Goal: Task Accomplishment & Management: Use online tool/utility

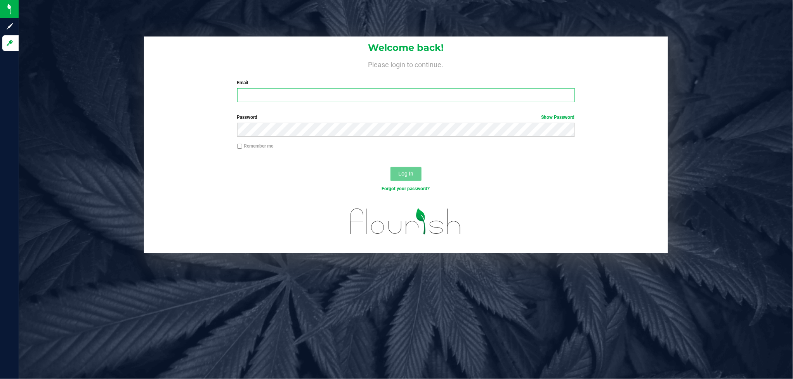
type input "[PERSON_NAME][EMAIL_ADDRESS][DOMAIN_NAME]"
click at [406, 169] on button "Log In" at bounding box center [405, 174] width 31 height 14
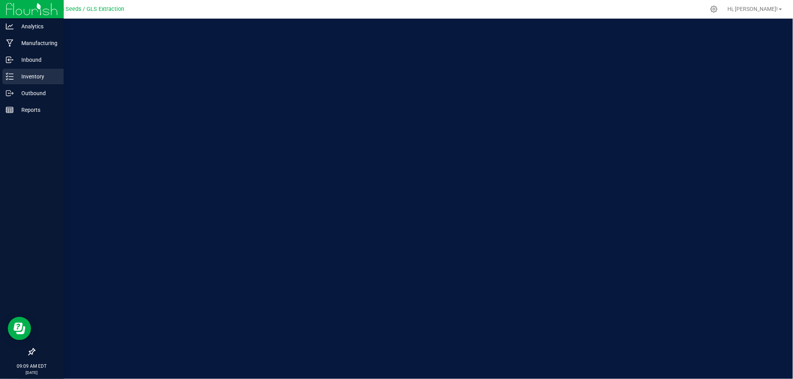
click at [24, 75] on p "Inventory" at bounding box center [37, 76] width 47 height 9
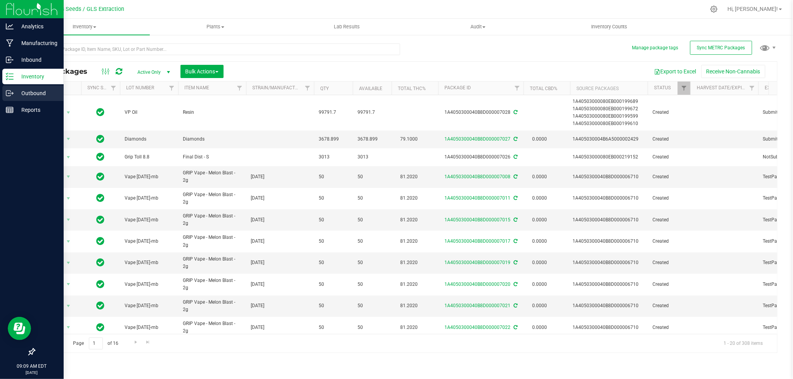
click at [29, 92] on p "Outbound" at bounding box center [37, 92] width 47 height 9
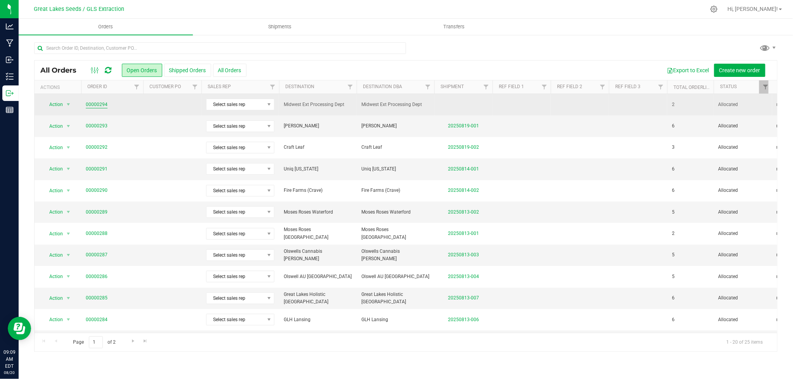
click at [98, 104] on link "00000294" at bounding box center [97, 104] width 22 height 7
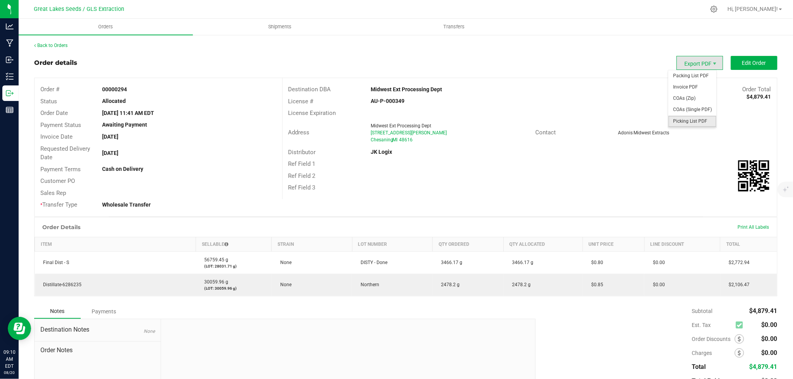
click at [698, 119] on span "Picking List PDF" at bounding box center [692, 121] width 48 height 11
click at [739, 56] on button "Edit Order" at bounding box center [753, 63] width 47 height 14
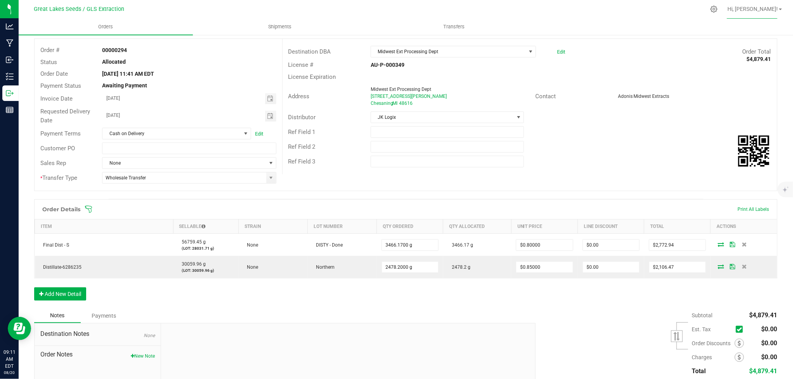
scroll to position [58, 0]
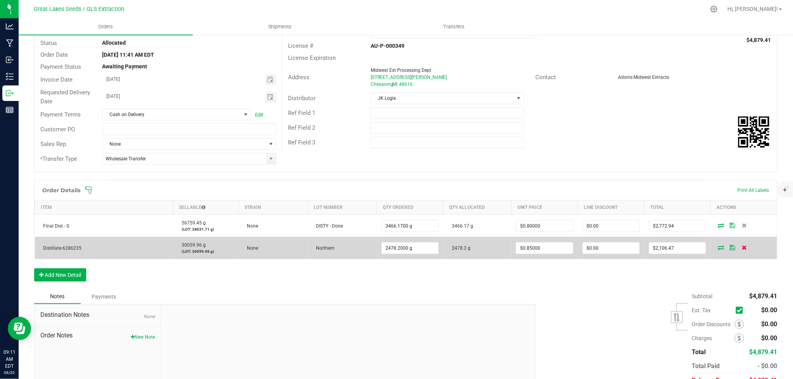
click at [741, 246] on icon at bounding box center [743, 247] width 5 height 5
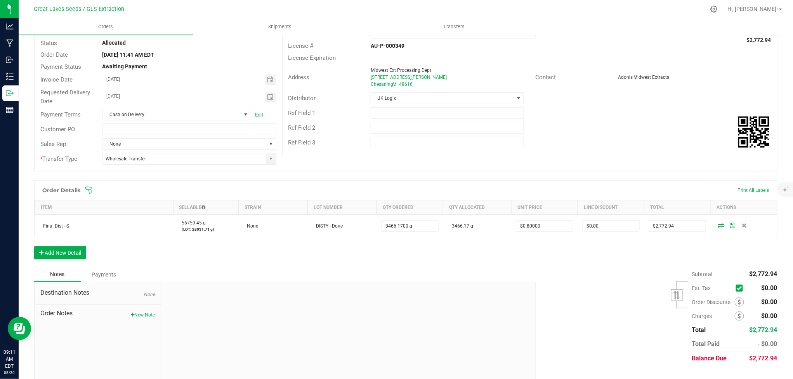
scroll to position [0, 0]
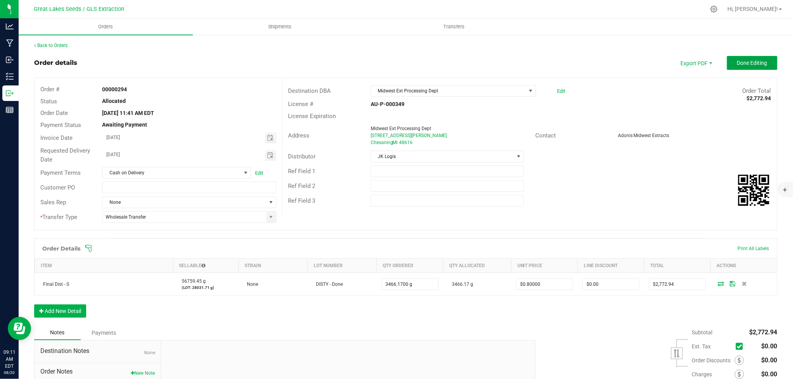
click at [739, 64] on span "Done Editing" at bounding box center [752, 63] width 30 height 6
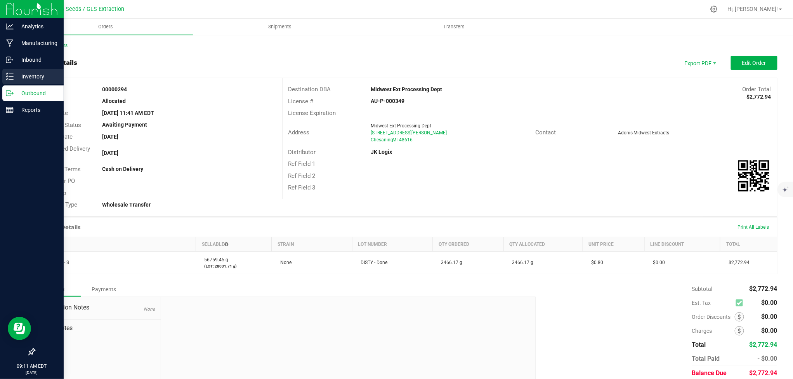
click at [29, 76] on p "Inventory" at bounding box center [37, 76] width 47 height 9
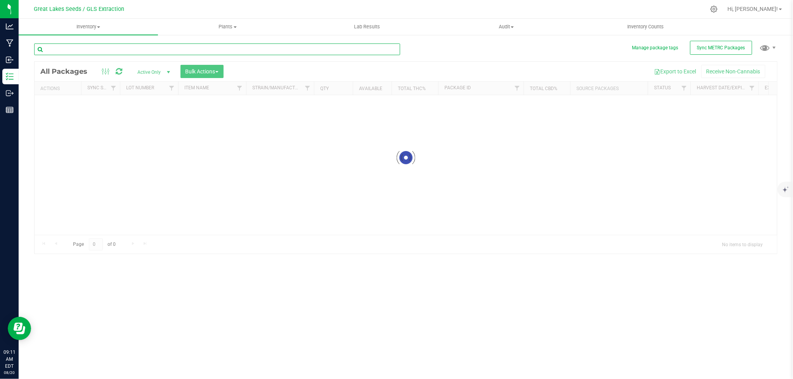
click at [76, 53] on input "text" at bounding box center [217, 49] width 366 height 12
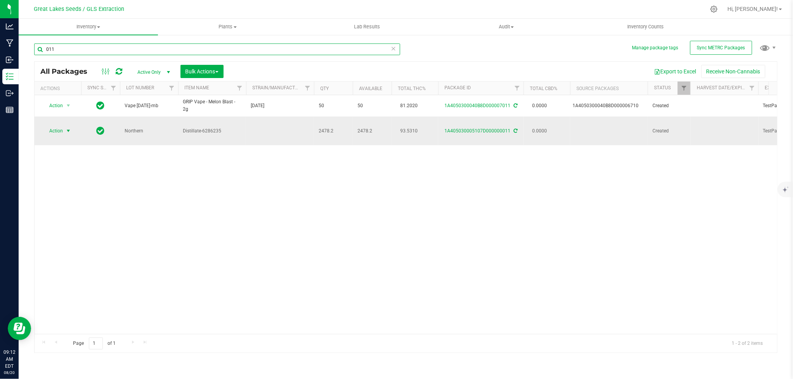
type input "011"
click at [67, 128] on span "select" at bounding box center [68, 131] width 6 height 6
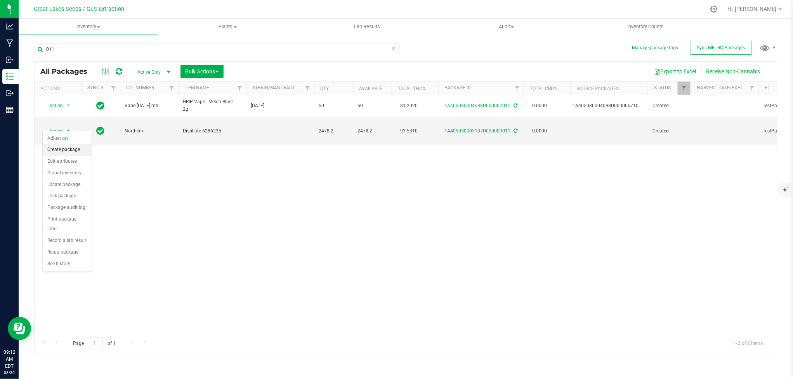
click at [69, 150] on li "Create package" at bounding box center [67, 150] width 49 height 12
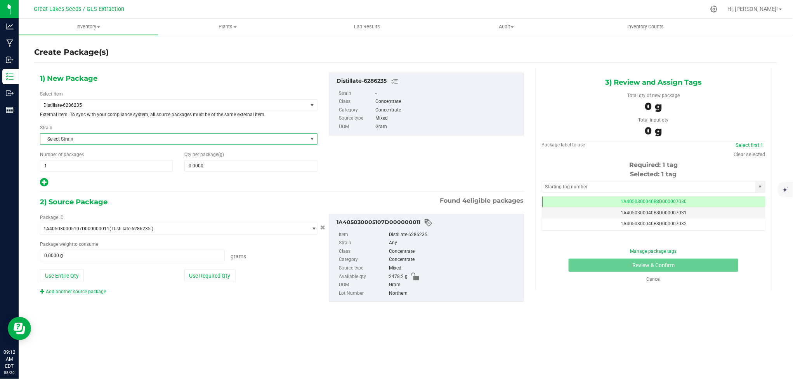
click at [140, 138] on span "Select Strain" at bounding box center [173, 138] width 267 height 11
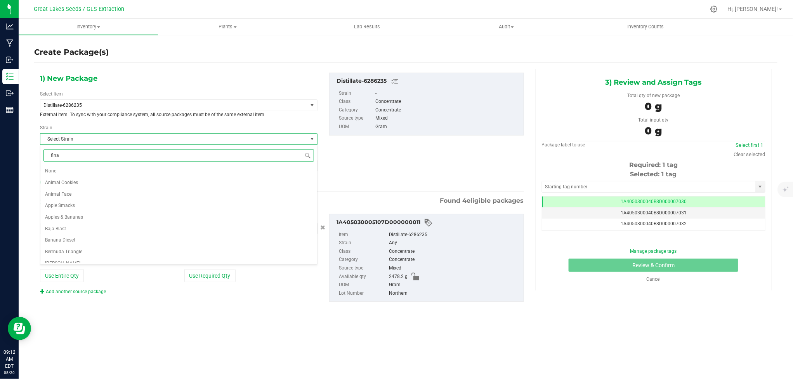
type input "final"
drag, startPoint x: 88, startPoint y: 152, endPoint x: 29, endPoint y: 157, distance: 59.6
click at [29, 157] on body "Analytics Manufacturing Inbound Inventory Outbound Reports 09:12 AM EDT [DATE] …" at bounding box center [396, 189] width 793 height 379
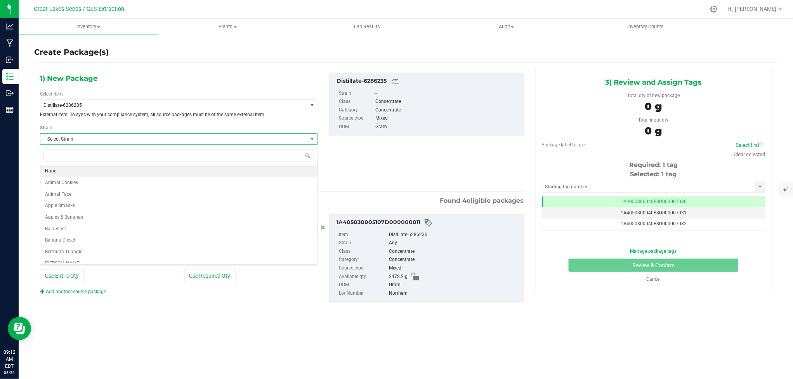
click at [99, 129] on div "Strain Select Strain Select Strain None Animal Cookies Animal Face Apple Smacks…" at bounding box center [178, 134] width 277 height 21
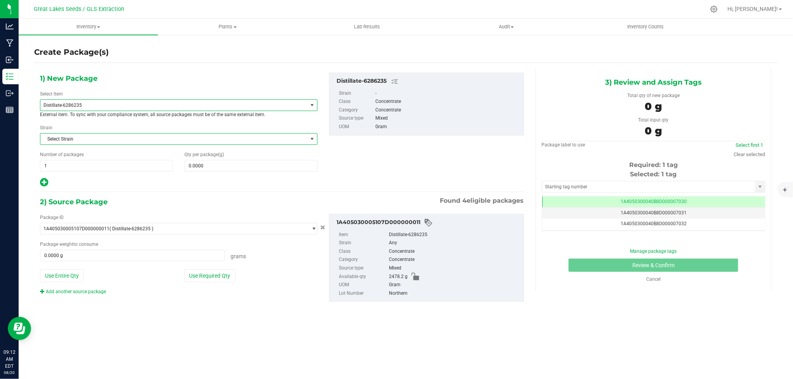
click at [104, 102] on span "Distillate-6286235" at bounding box center [173, 105] width 267 height 11
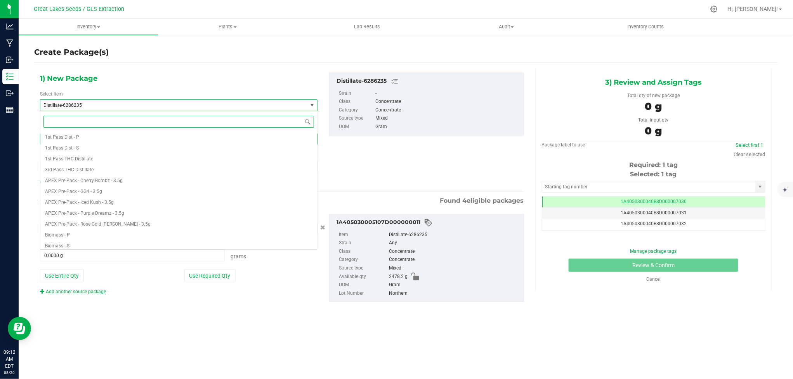
scroll to position [173, 0]
type input "f"
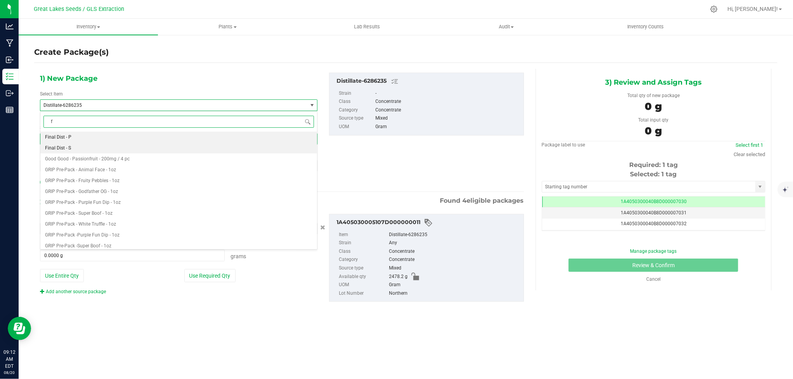
click at [81, 144] on li "Final Dist - S" at bounding box center [178, 147] width 277 height 11
type input "0.0000"
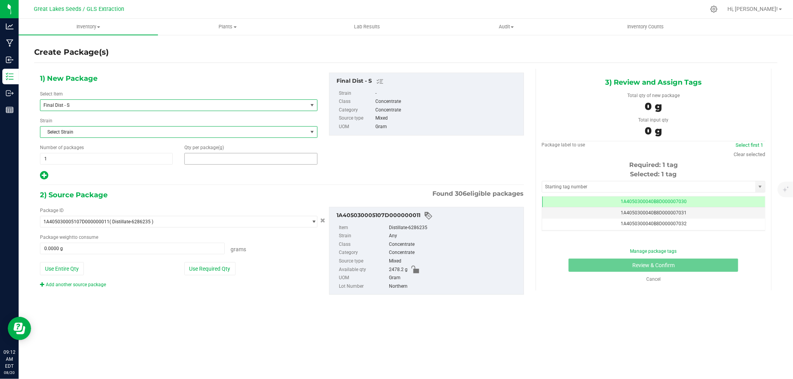
click at [220, 161] on span at bounding box center [250, 159] width 133 height 12
type input "0.0000"
click at [79, 268] on button "Use Entire Qty" at bounding box center [62, 268] width 44 height 13
type input "2478.2000 g"
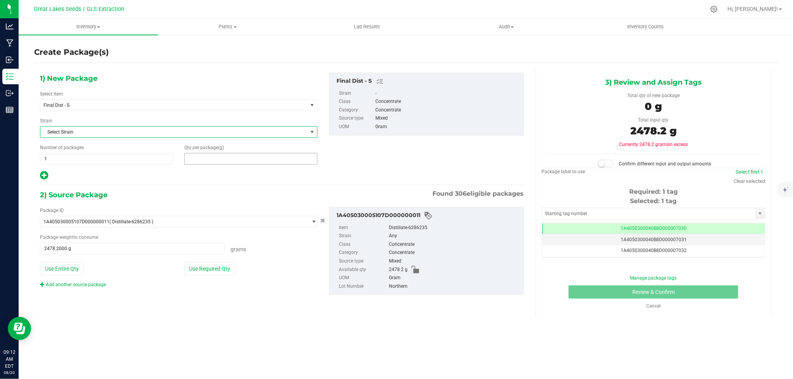
click at [196, 161] on span at bounding box center [250, 159] width 133 height 12
drag, startPoint x: 201, startPoint y: 157, endPoint x: 206, endPoint y: 155, distance: 5.6
click at [201, 157] on input "24782.2" at bounding box center [251, 158] width 132 height 11
type input "2478.2"
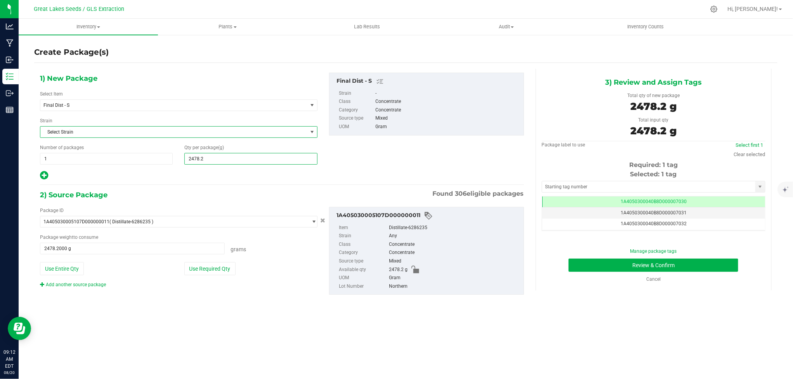
type input "2,478.2000"
click at [216, 173] on div at bounding box center [178, 175] width 277 height 10
click at [673, 261] on button "Review & Confirm" at bounding box center [653, 264] width 170 height 13
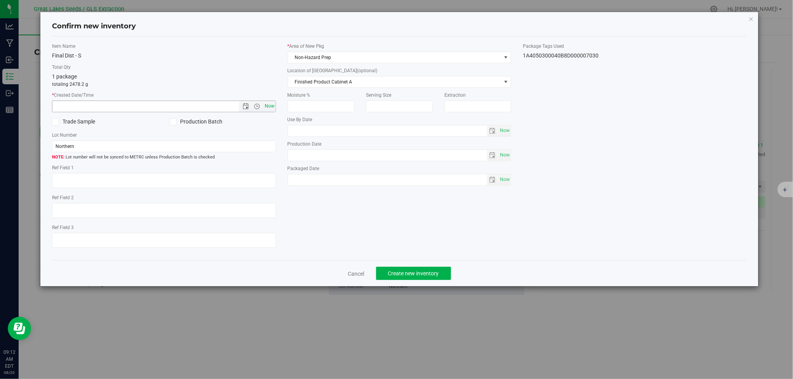
click at [266, 105] on span "Now" at bounding box center [269, 105] width 13 height 11
type input "[DATE] 9:12 AM"
click at [413, 273] on span "Create new inventory" at bounding box center [413, 273] width 51 height 6
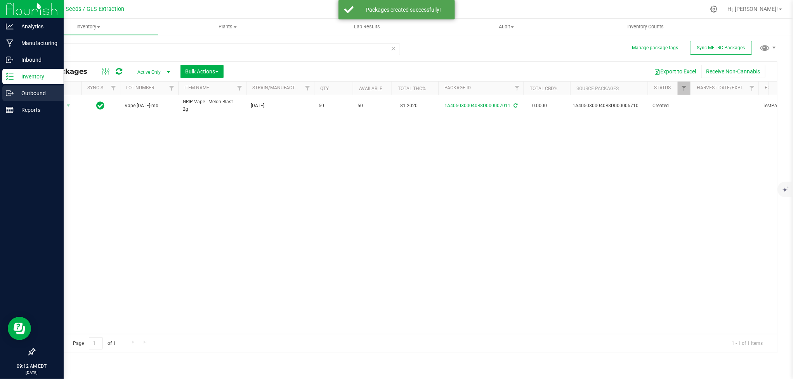
click at [29, 91] on p "Outbound" at bounding box center [37, 92] width 47 height 9
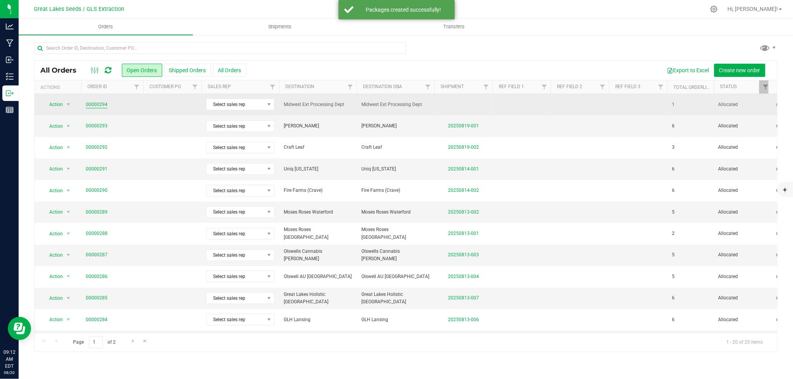
click at [86, 104] on link "00000294" at bounding box center [97, 104] width 22 height 7
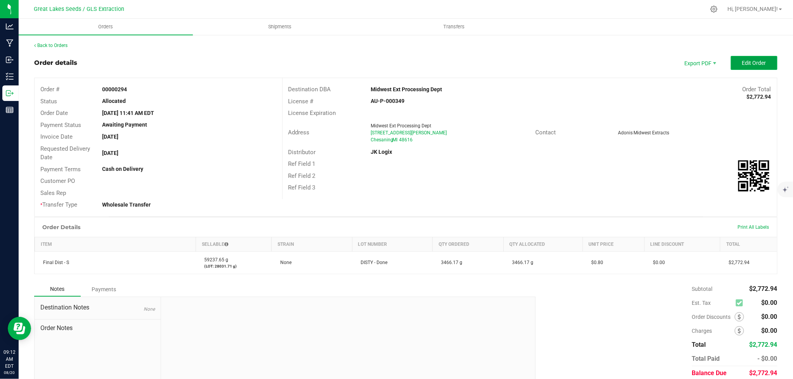
click at [736, 59] on button "Edit Order" at bounding box center [753, 63] width 47 height 14
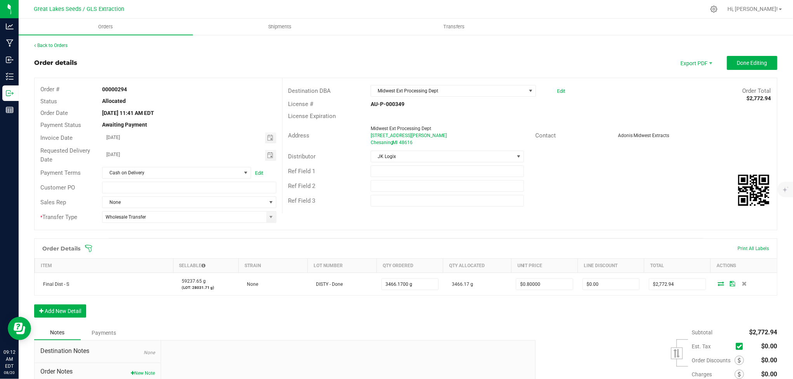
click at [89, 247] on icon at bounding box center [89, 248] width 8 height 8
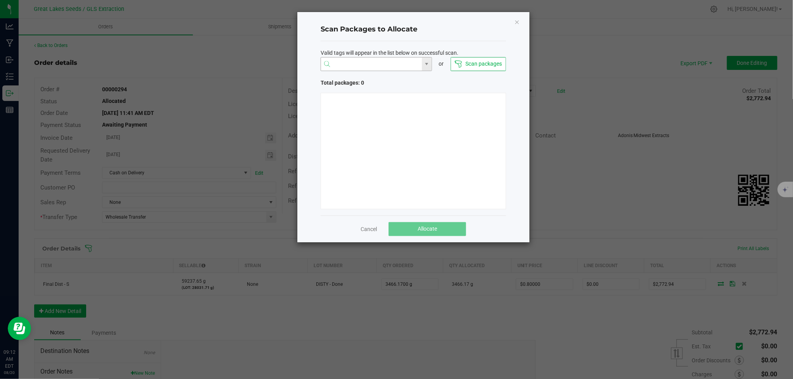
click at [405, 65] on input "NO DATA FOUND" at bounding box center [371, 64] width 101 height 14
click at [411, 76] on li "1A4050300040B8D000007030" at bounding box center [376, 79] width 111 height 13
type input "1A4050300040B8D000007030"
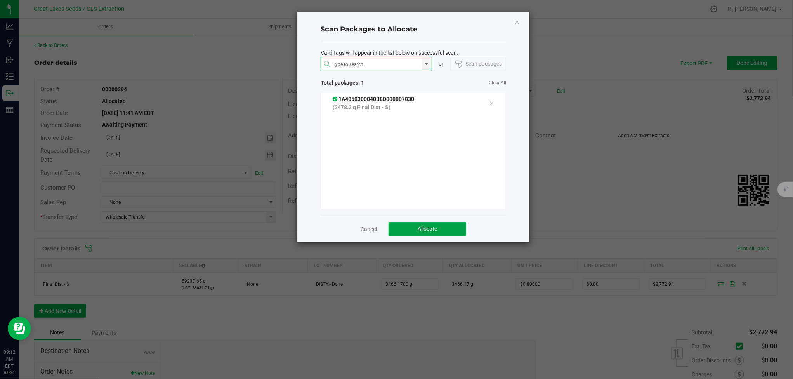
click at [427, 228] on span "Allocate" at bounding box center [426, 228] width 19 height 6
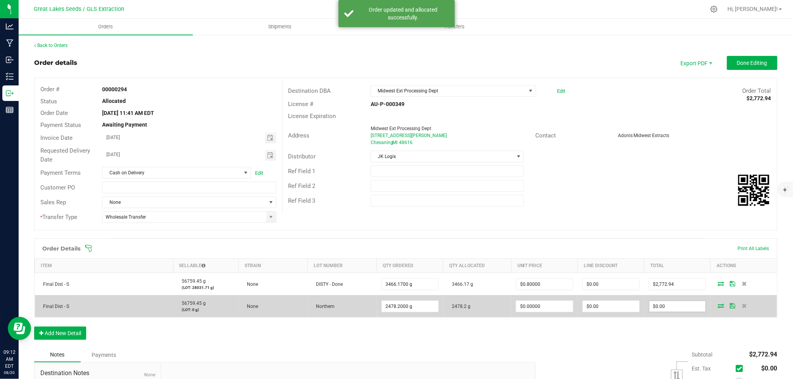
type input "0"
click at [666, 310] on input "0" at bounding box center [677, 306] width 56 height 11
type input "0"
type input "$0.00"
click at [532, 308] on input "0" at bounding box center [544, 306] width 56 height 11
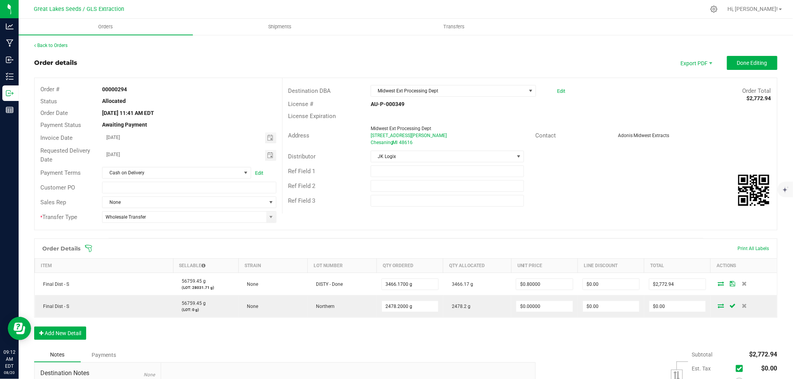
click at [552, 218] on div "Order # 00000294 Status Allocated Order Date [DATE] 11:41 AM EDT Payment Status…" at bounding box center [406, 154] width 742 height 152
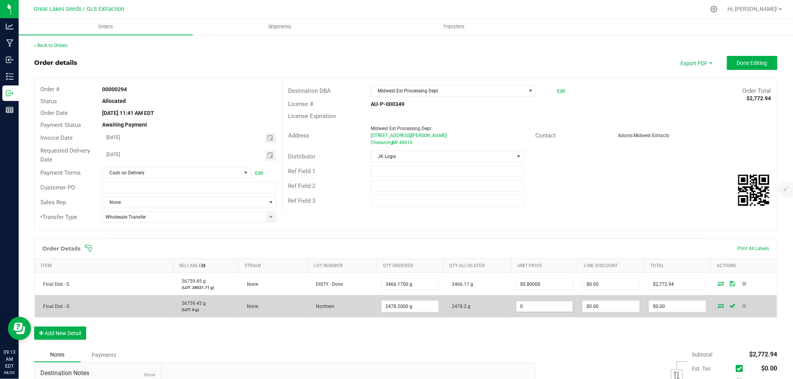
click at [541, 307] on input "0" at bounding box center [544, 306] width 56 height 11
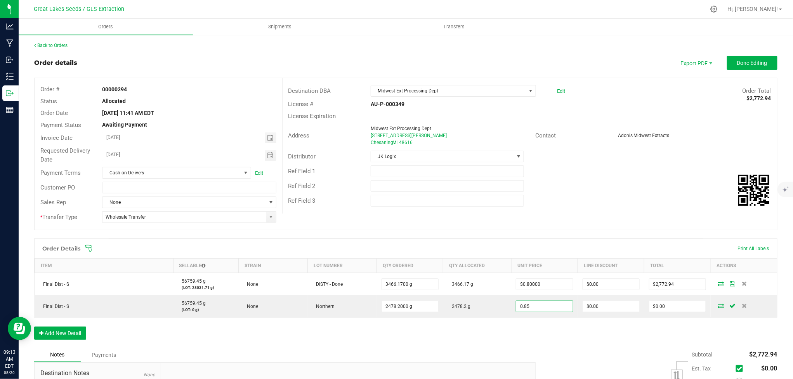
type input "$0.85000"
type input "$2,106.47"
click at [544, 325] on div "Order Details Print All Labels Item Sellable Strain Lot Number Qty Ordered Qty …" at bounding box center [405, 292] width 743 height 109
click at [742, 63] on span "Done Editing" at bounding box center [752, 63] width 30 height 6
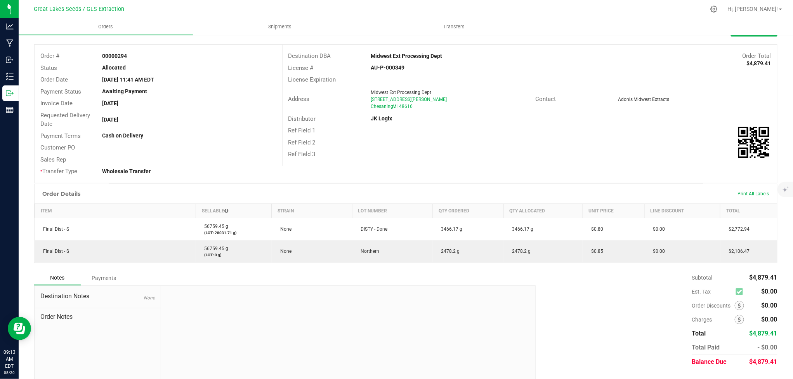
scroll to position [51, 0]
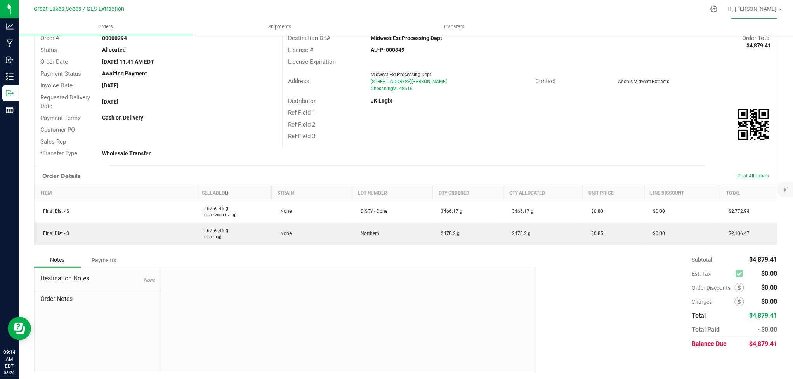
drag, startPoint x: 581, startPoint y: 328, endPoint x: 601, endPoint y: 325, distance: 20.5
click at [581, 328] on div "Subtotal $4,879.41 Est. Tax $0.00" at bounding box center [653, 302] width 247 height 98
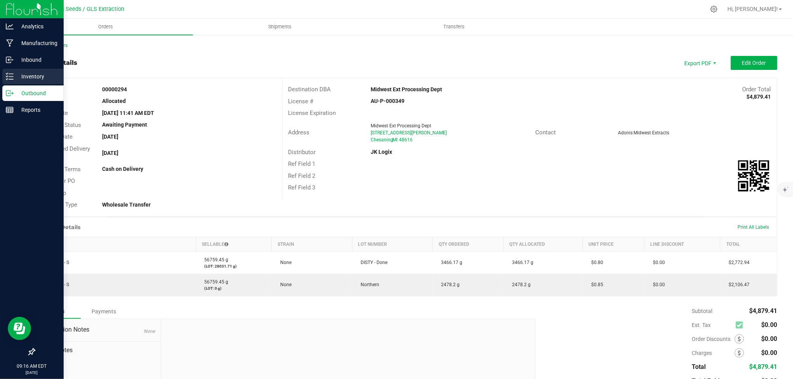
click at [28, 78] on p "Inventory" at bounding box center [37, 76] width 47 height 9
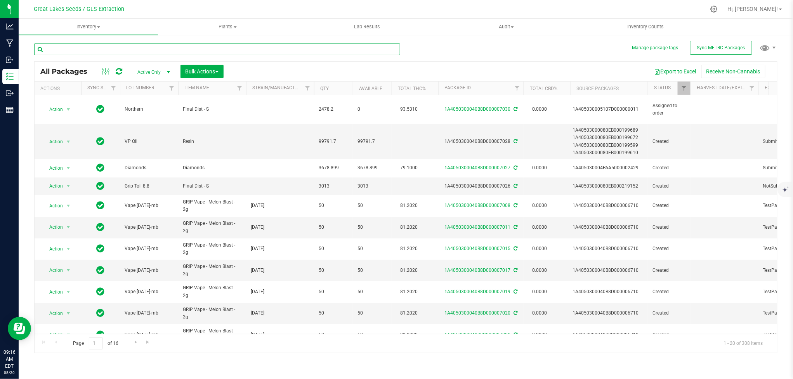
click at [234, 51] on input "text" at bounding box center [217, 49] width 366 height 12
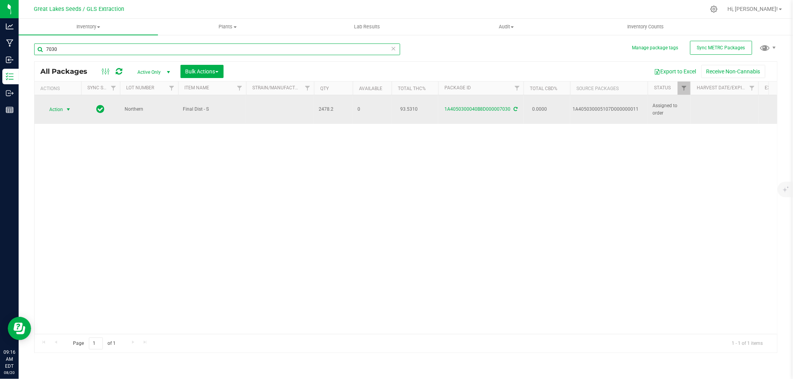
type input "7030"
click at [66, 106] on span "select" at bounding box center [68, 109] width 6 height 6
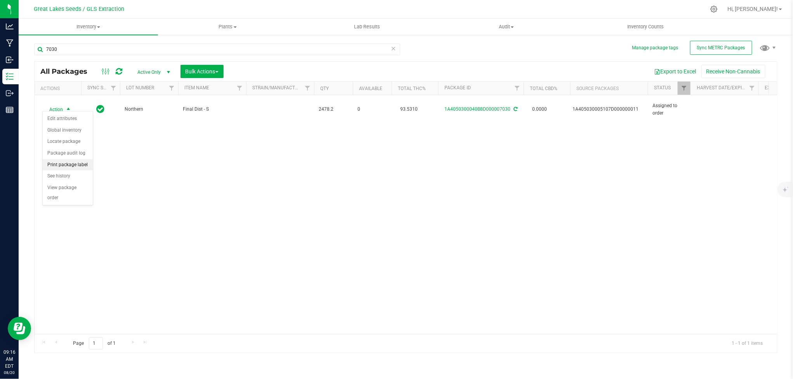
drag, startPoint x: 64, startPoint y: 165, endPoint x: 69, endPoint y: 164, distance: 4.7
click at [65, 165] on li "Print package label" at bounding box center [68, 165] width 50 height 12
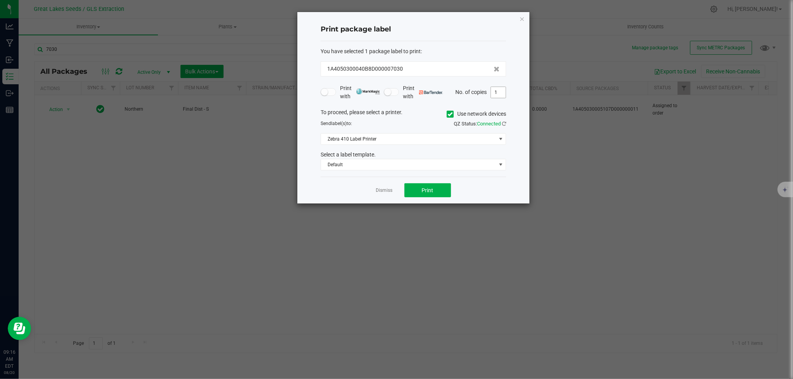
click at [501, 97] on input "1" at bounding box center [498, 92] width 15 height 11
type input "2"
click at [448, 114] on icon at bounding box center [450, 114] width 5 height 0
click at [0, 0] on input "Use network devices" at bounding box center [0, 0] width 0 height 0
click at [443, 135] on span at bounding box center [408, 138] width 175 height 11
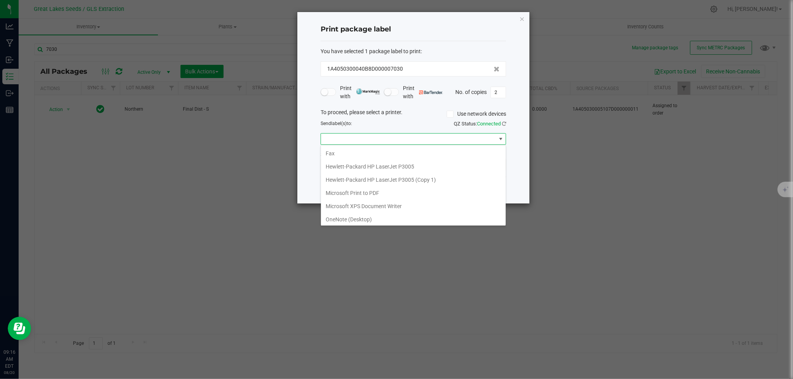
scroll to position [94, 0]
click at [375, 206] on ZPL "ZDesigner ZD411-203dpi ZPL" at bounding box center [413, 204] width 185 height 13
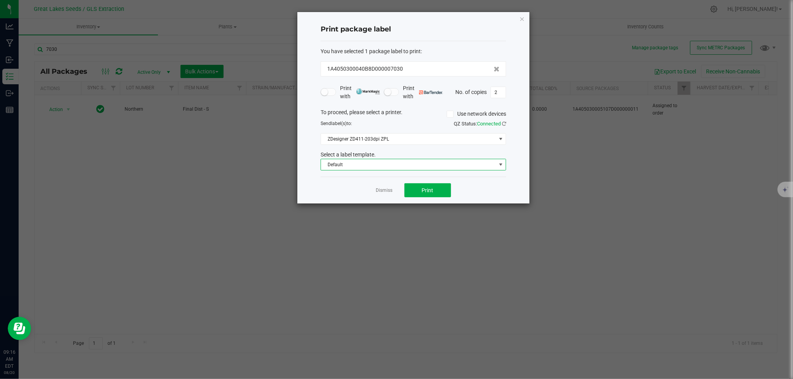
click at [373, 164] on span "Default" at bounding box center [408, 164] width 175 height 11
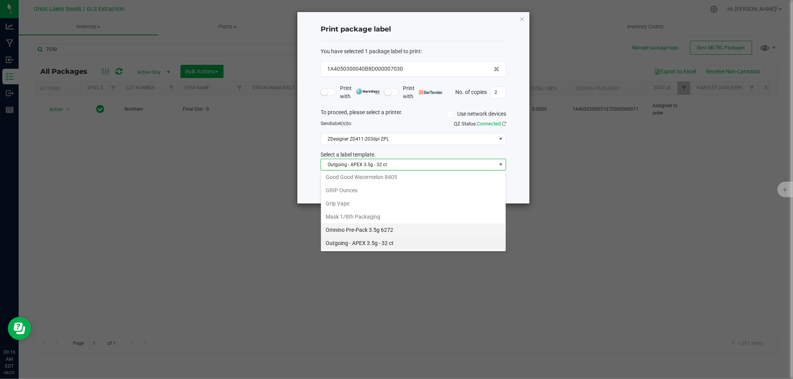
scroll to position [205, 0]
click at [368, 235] on li "Outgoing - GRIP - 1 oz" at bounding box center [413, 237] width 185 height 13
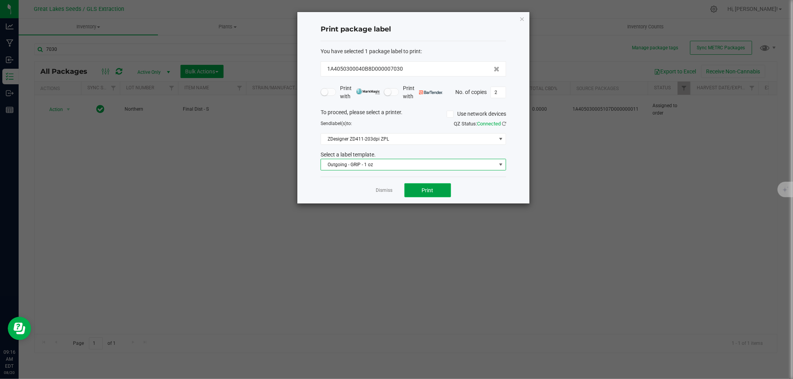
click at [431, 193] on span "Print" at bounding box center [428, 190] width 12 height 6
click at [432, 193] on span "Print" at bounding box center [428, 190] width 12 height 6
